Goal: Transaction & Acquisition: Purchase product/service

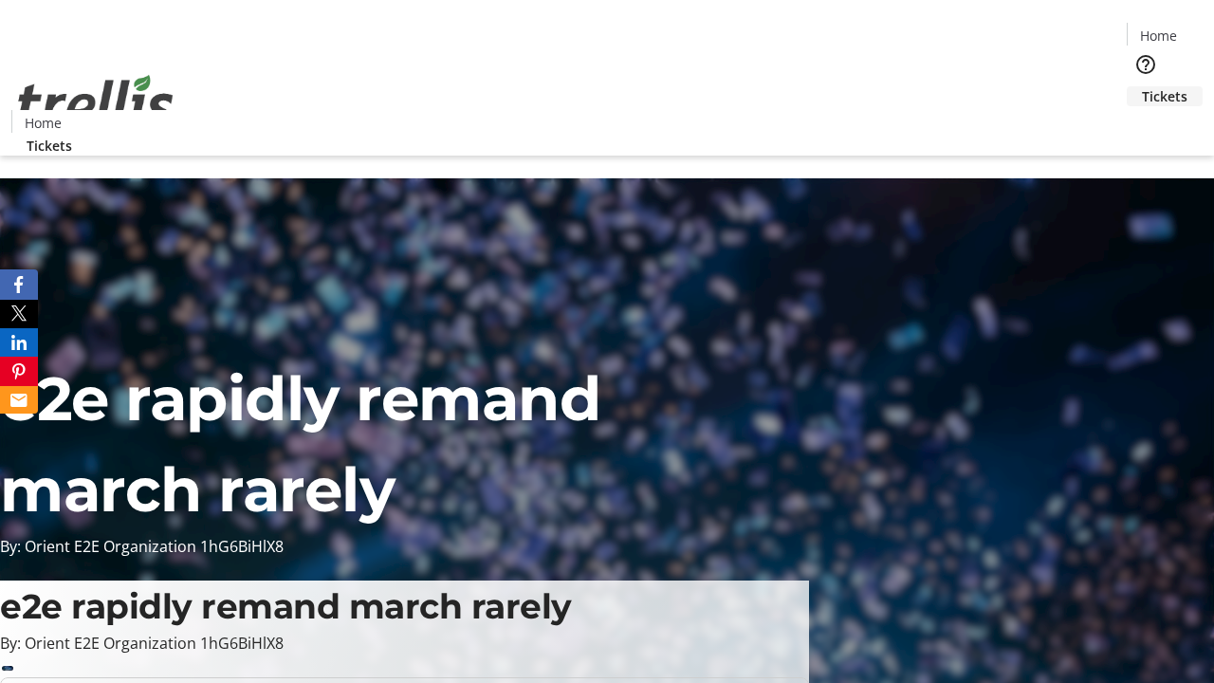
click at [1142, 86] on span "Tickets" at bounding box center [1165, 96] width 46 height 20
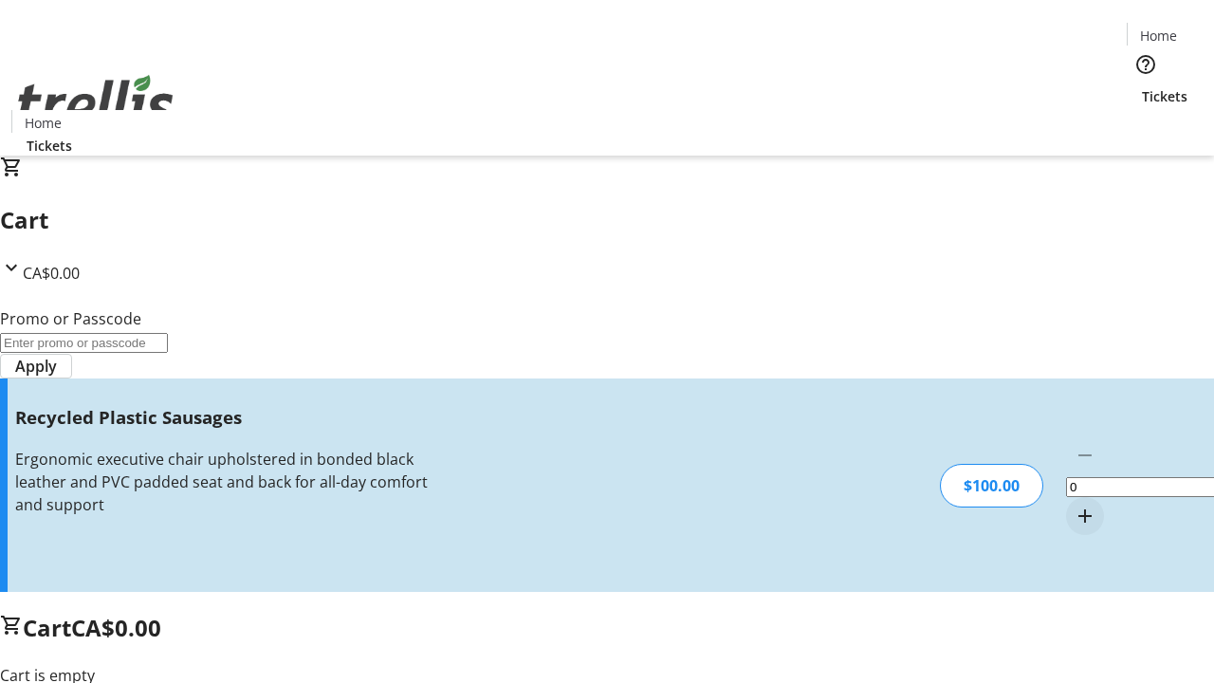
click at [1074, 505] on mat-icon "Increment by one" at bounding box center [1085, 516] width 23 height 23
type input "1"
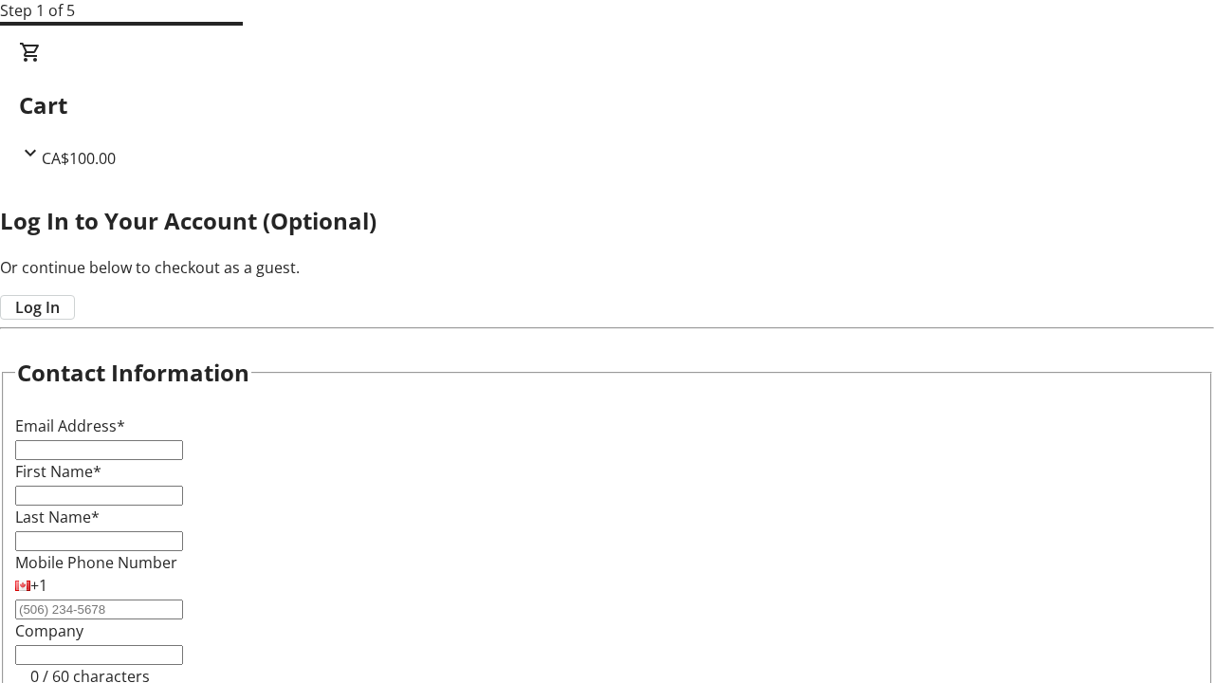
type input "FREE"
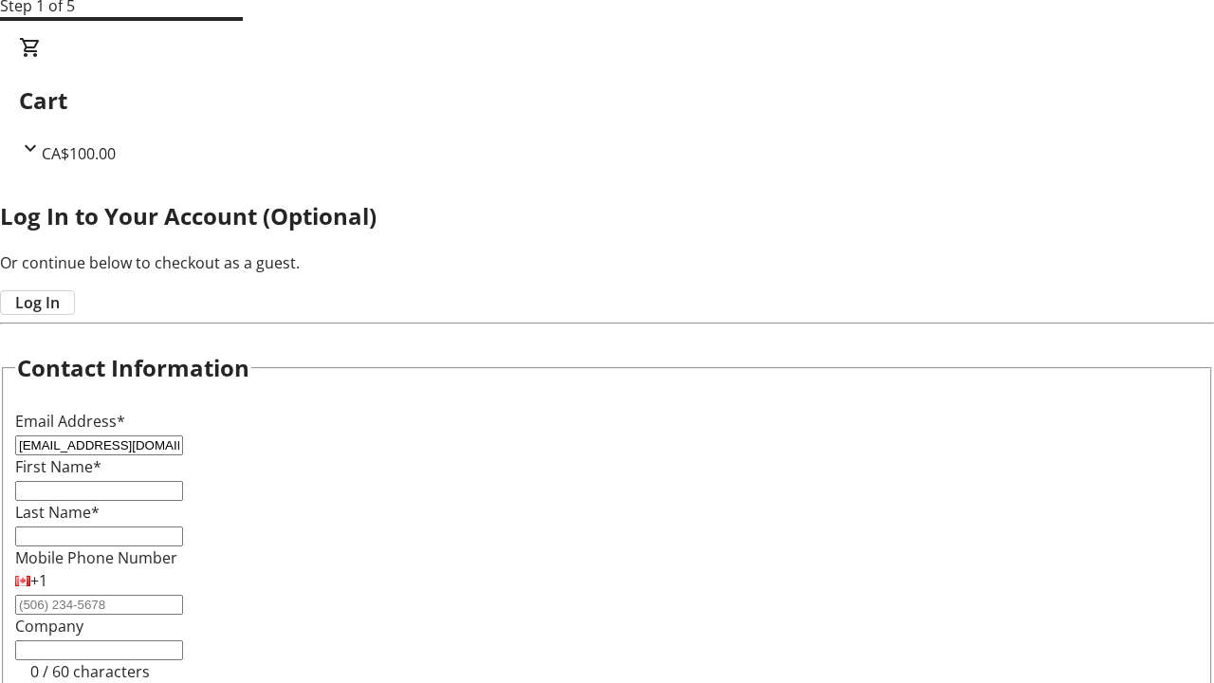
type input "[EMAIL_ADDRESS][DOMAIN_NAME]"
type input "Ben"
type input "Marks"
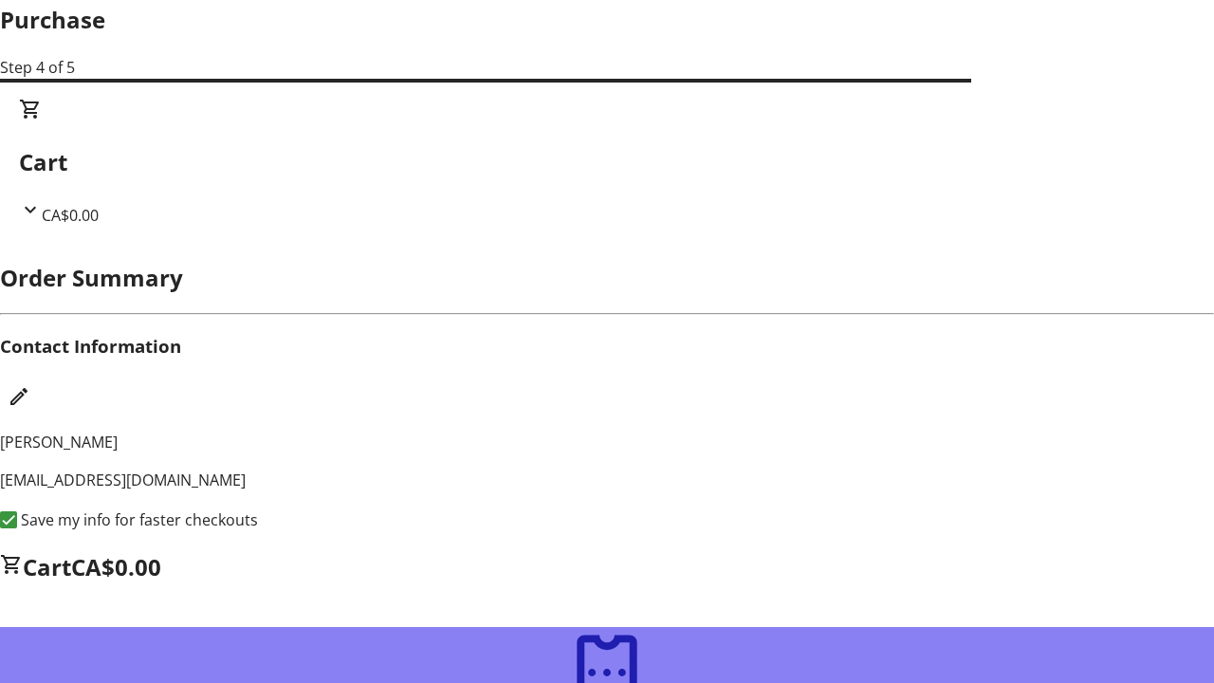
scroll to position [8, 0]
